Goal: Task Accomplishment & Management: Use online tool/utility

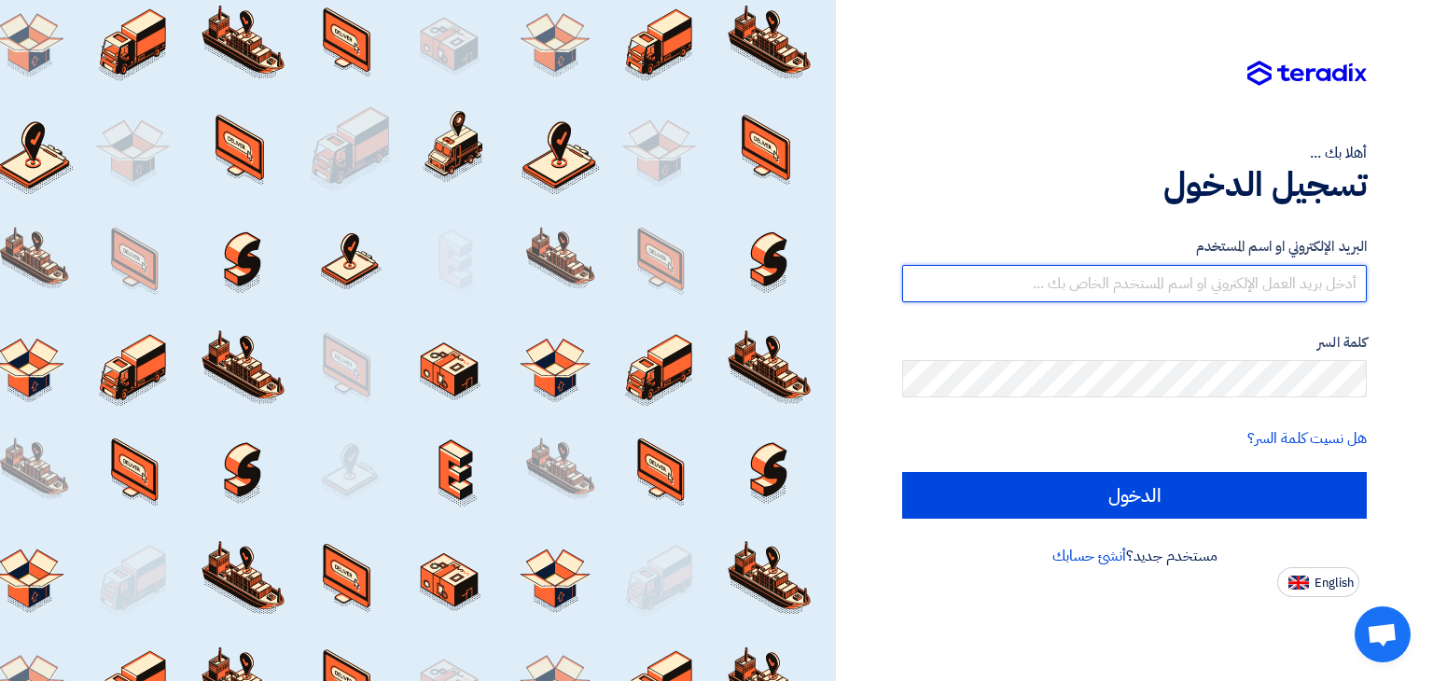
click at [1220, 297] on input "text" at bounding box center [1134, 283] width 465 height 37
type input "[EMAIL_ADDRESS][DOMAIN_NAME]"
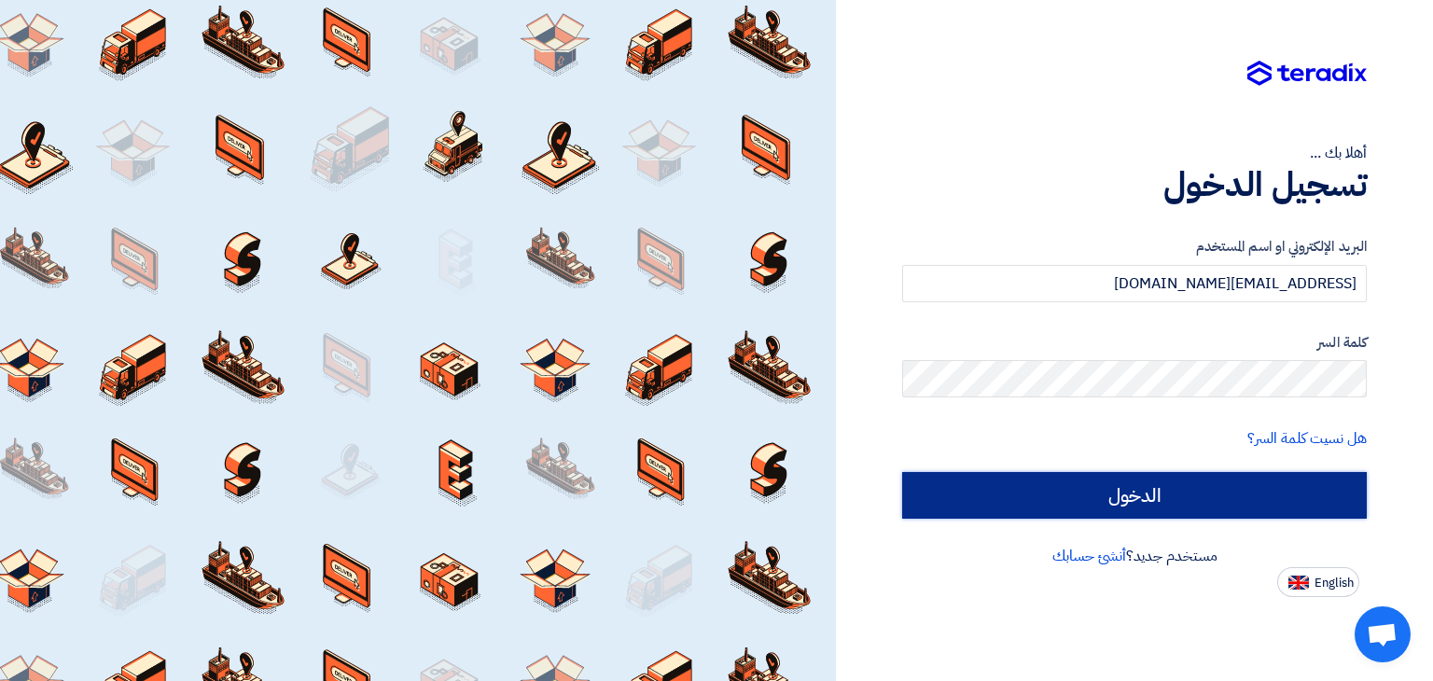
click at [1173, 496] on input "الدخول" at bounding box center [1134, 495] width 465 height 47
type input "Sign in"
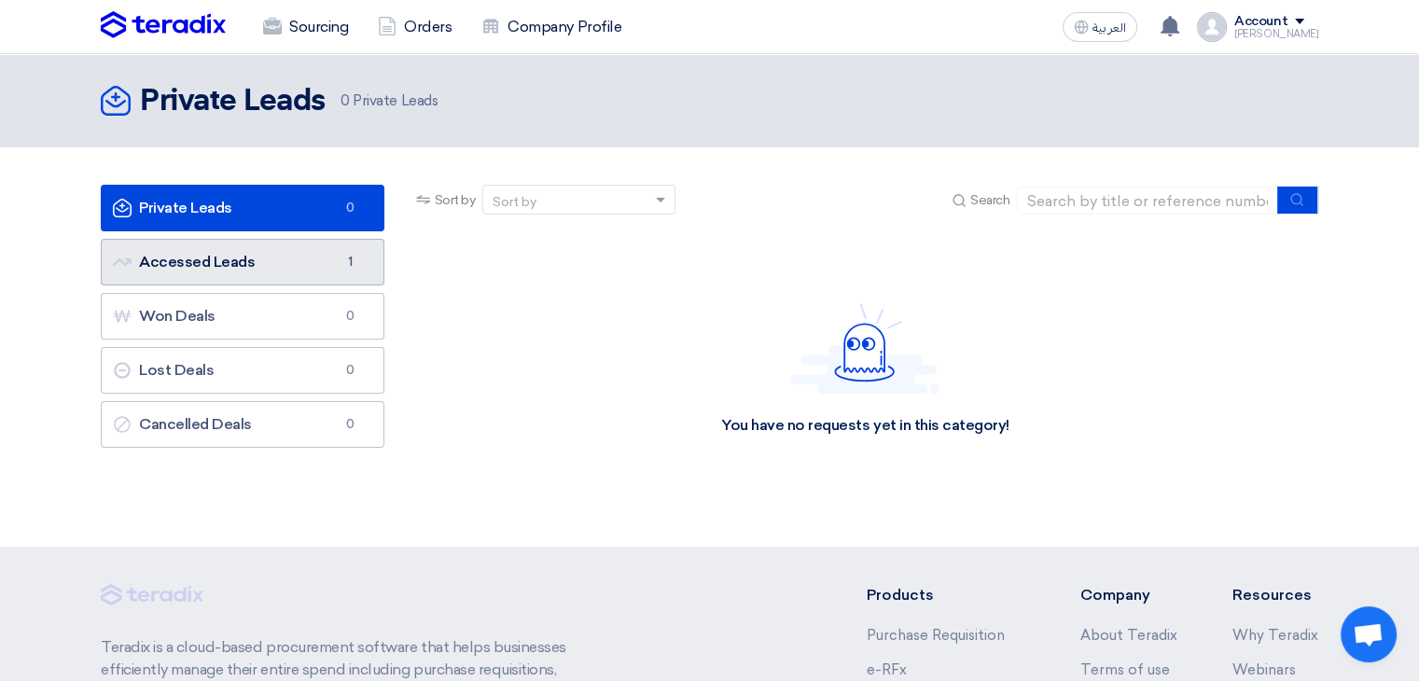
click at [181, 259] on link "Accessed Leads Accessed Leads 1" at bounding box center [243, 262] width 284 height 47
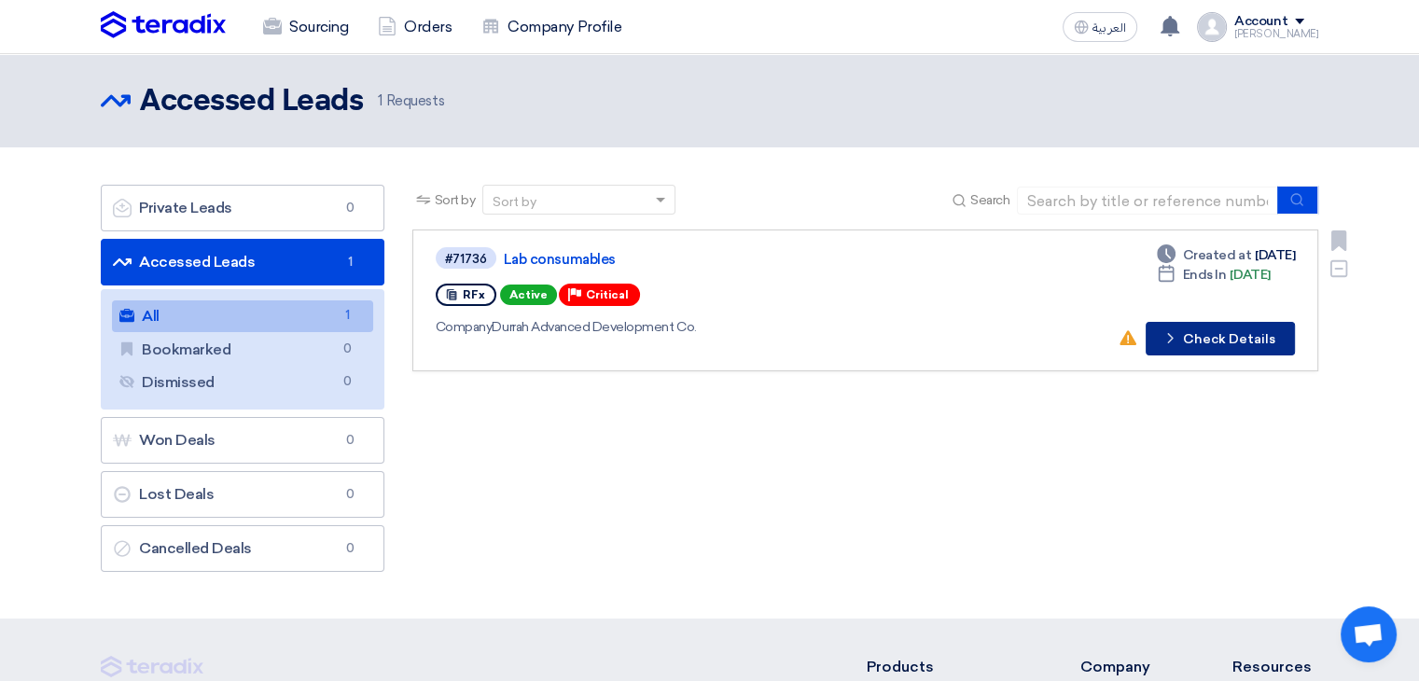
click at [1231, 337] on button "Check details Check Details" at bounding box center [1220, 339] width 149 height 34
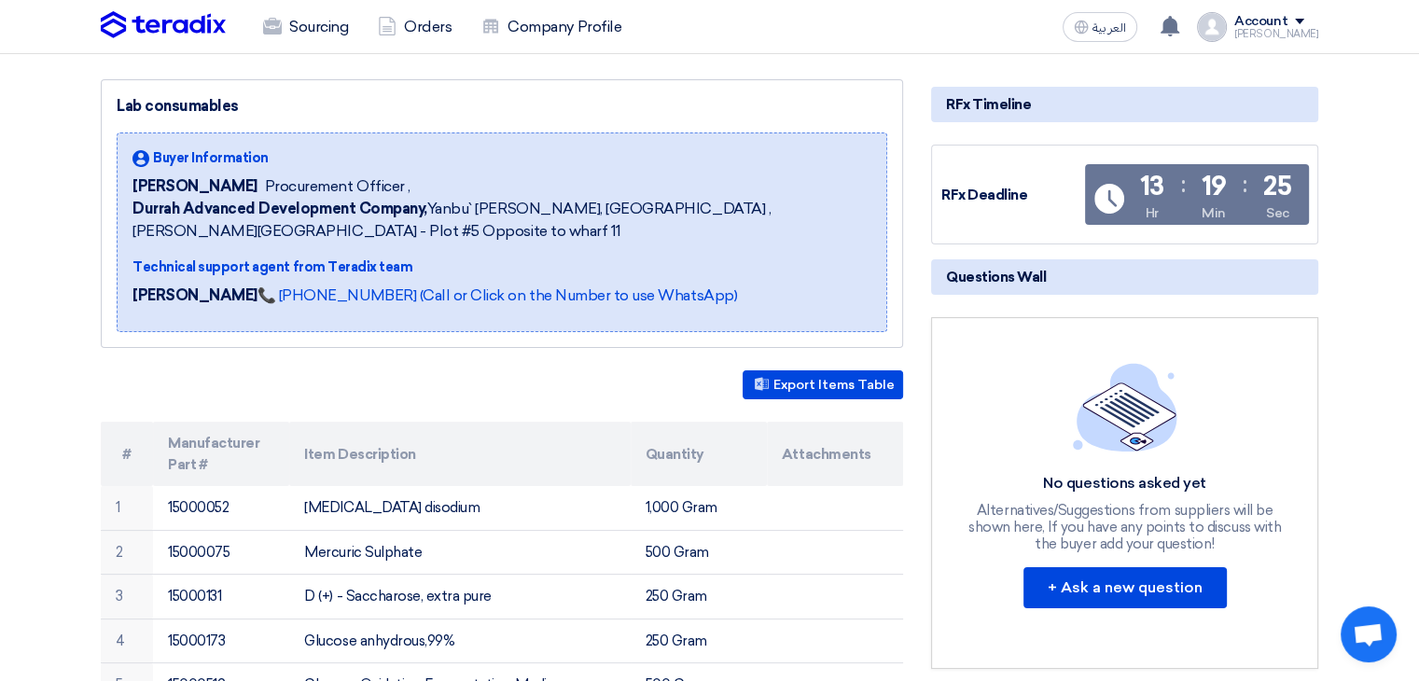
scroll to position [373, 0]
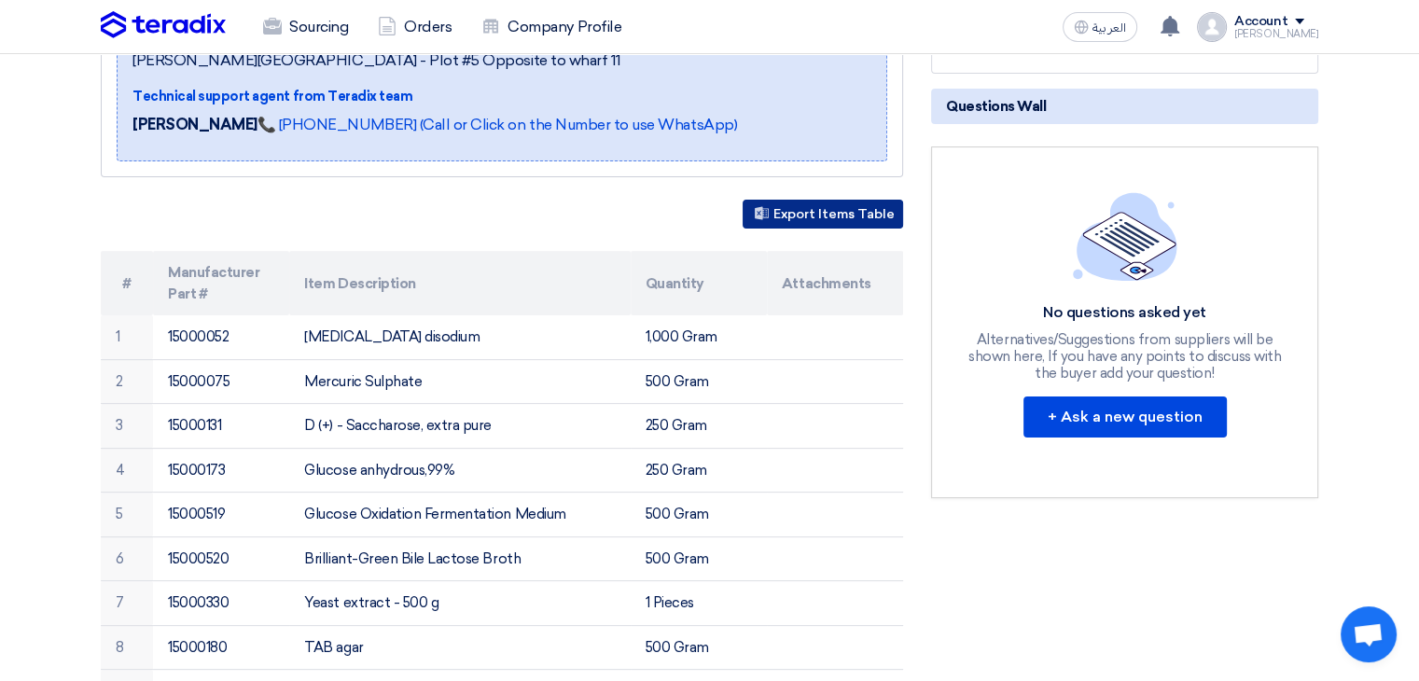
click at [856, 216] on button "Export Items Table" at bounding box center [823, 214] width 160 height 29
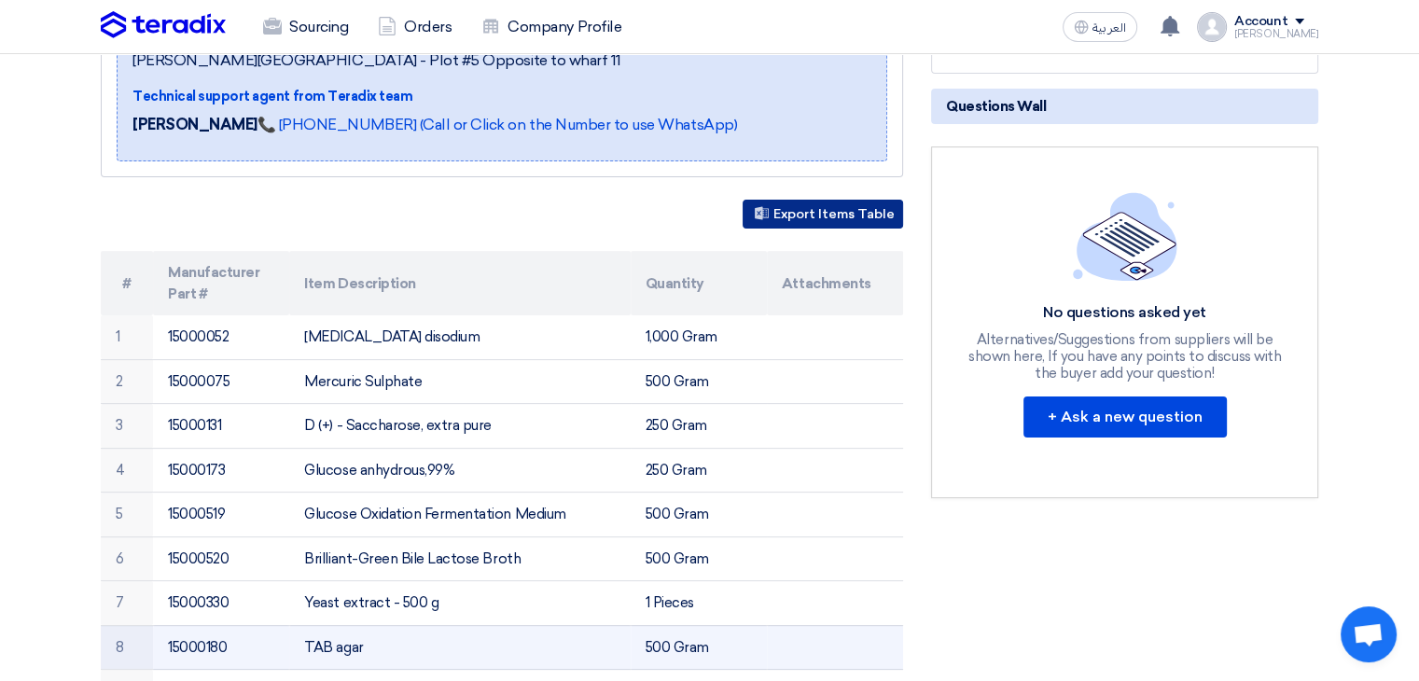
scroll to position [0, 0]
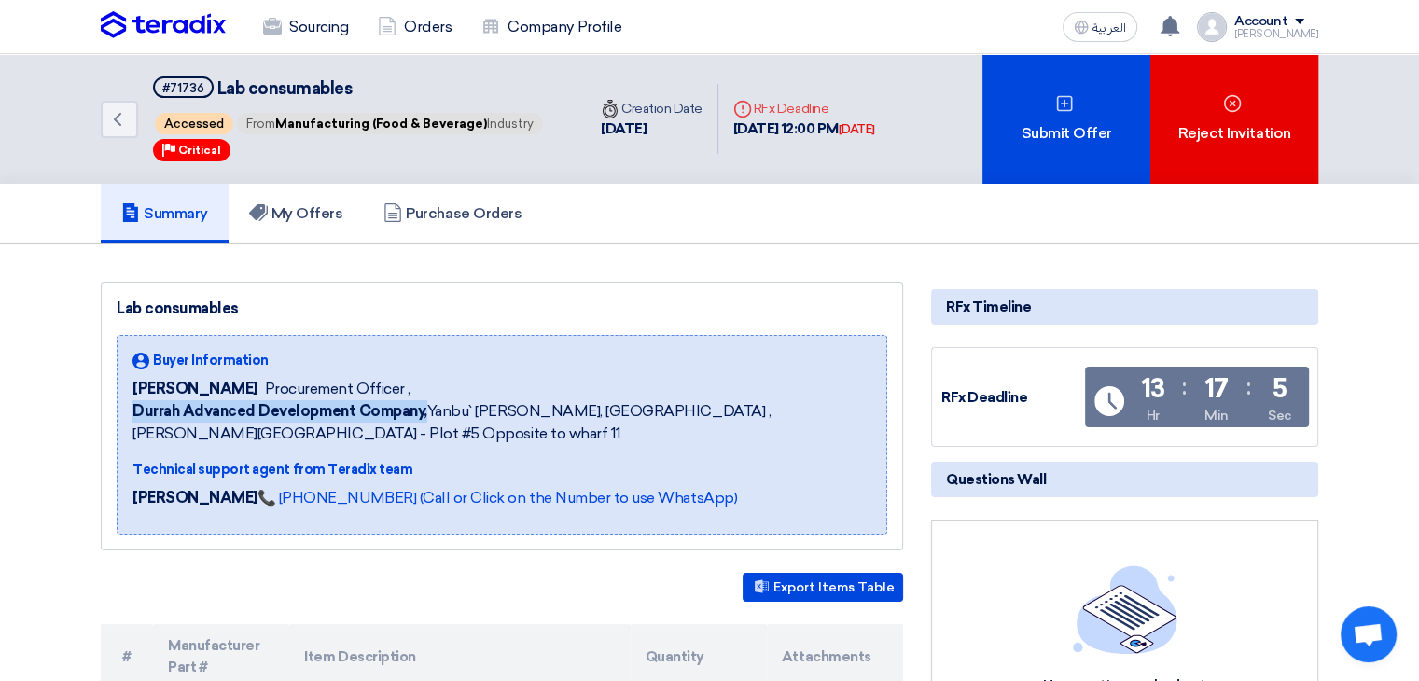
drag, startPoint x: 133, startPoint y: 404, endPoint x: 422, endPoint y: 414, distance: 288.5
click at [422, 414] on b "Durrah Advanced Development Company," at bounding box center [279, 411] width 295 height 18
copy b "Durrah Advanced Development Company,"
